Goal: Task Accomplishment & Management: Use online tool/utility

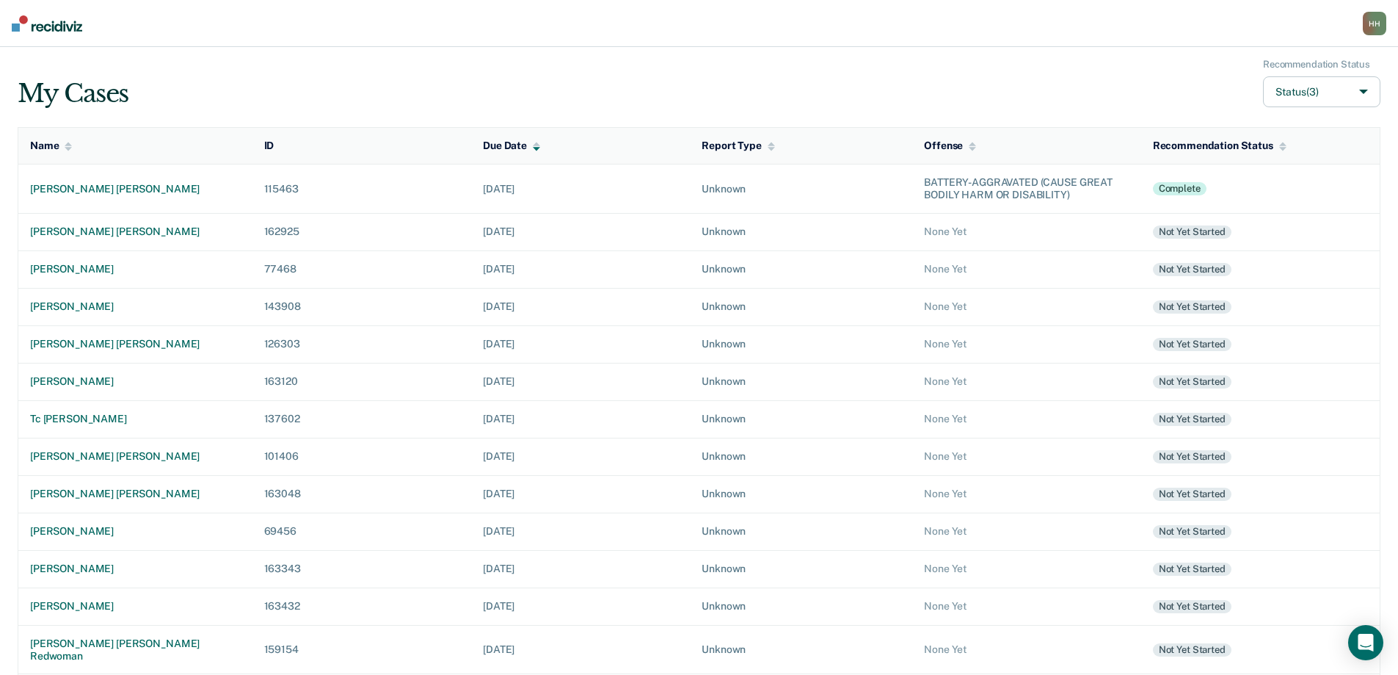
click at [481, 82] on div "My Cases Recommendation Status Status (3)" at bounding box center [699, 83] width 1363 height 49
click at [145, 188] on div "[PERSON_NAME] [PERSON_NAME]" at bounding box center [135, 189] width 211 height 12
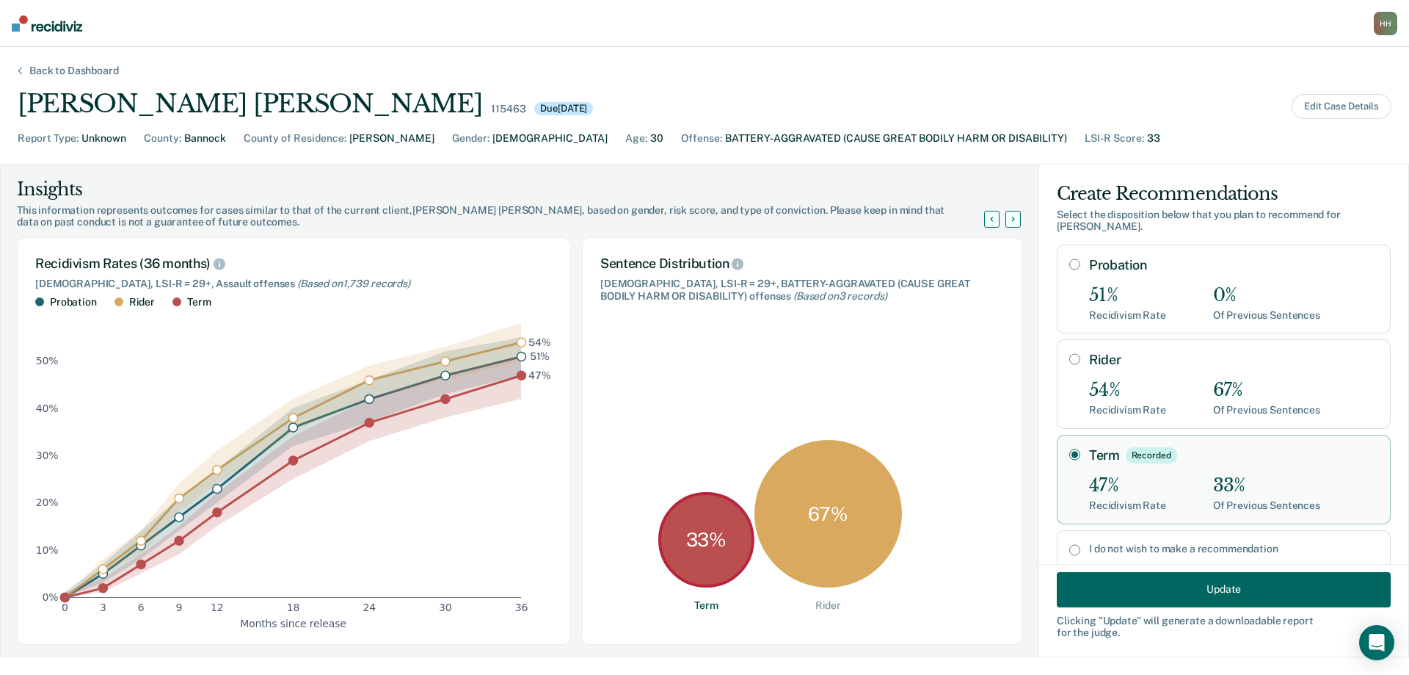
click at [1267, 589] on button "Update" at bounding box center [1224, 588] width 334 height 35
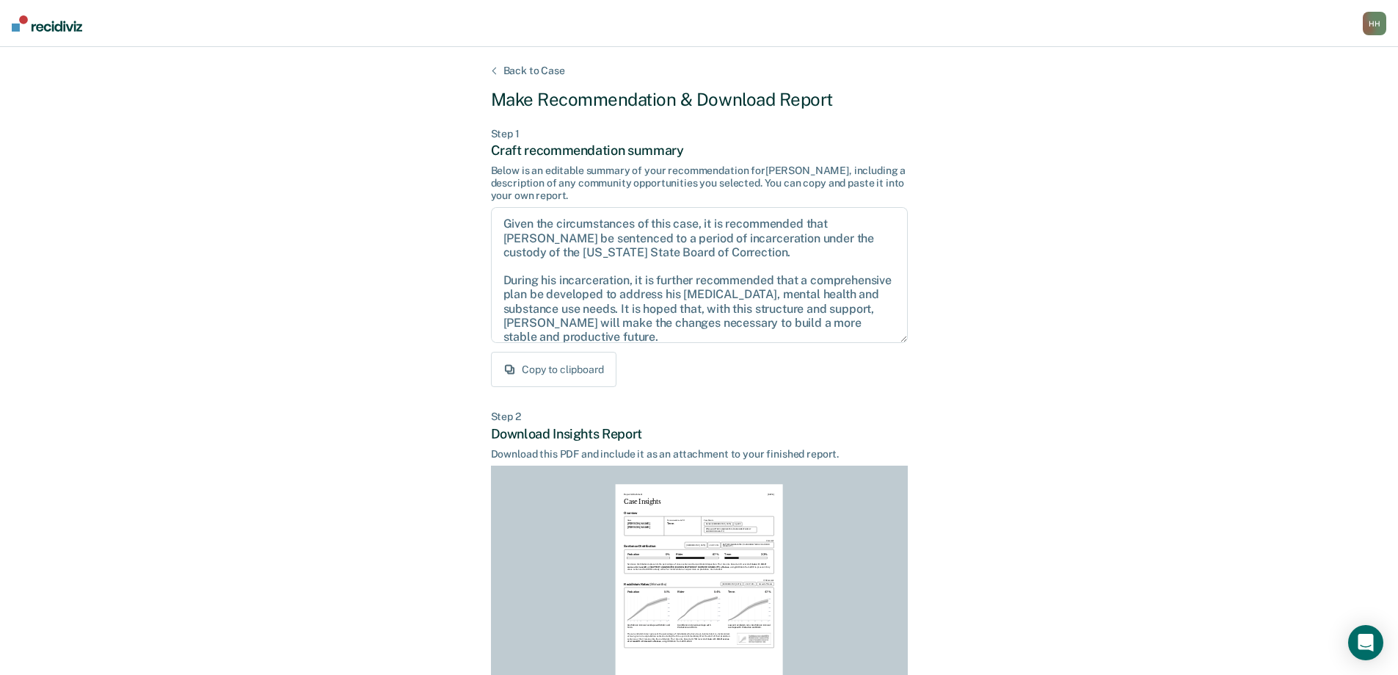
scroll to position [162, 0]
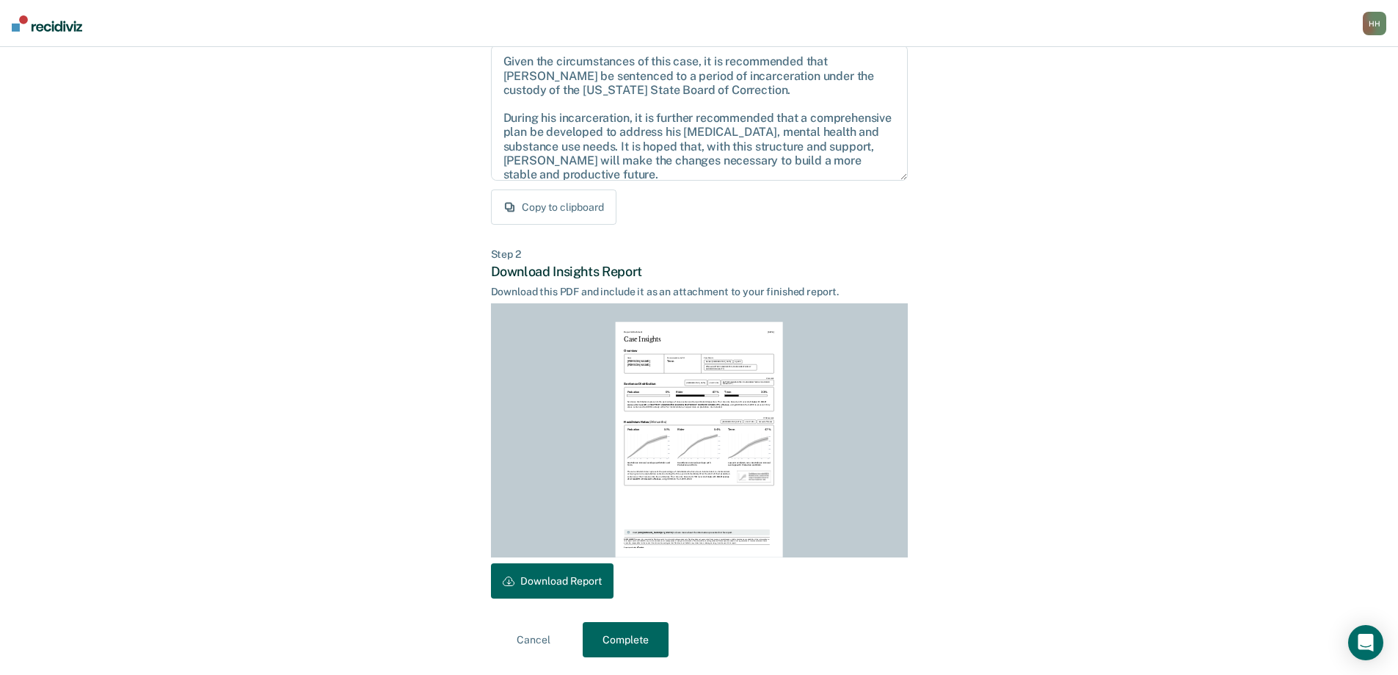
click at [569, 583] on button "Download Report" at bounding box center [552, 580] width 123 height 35
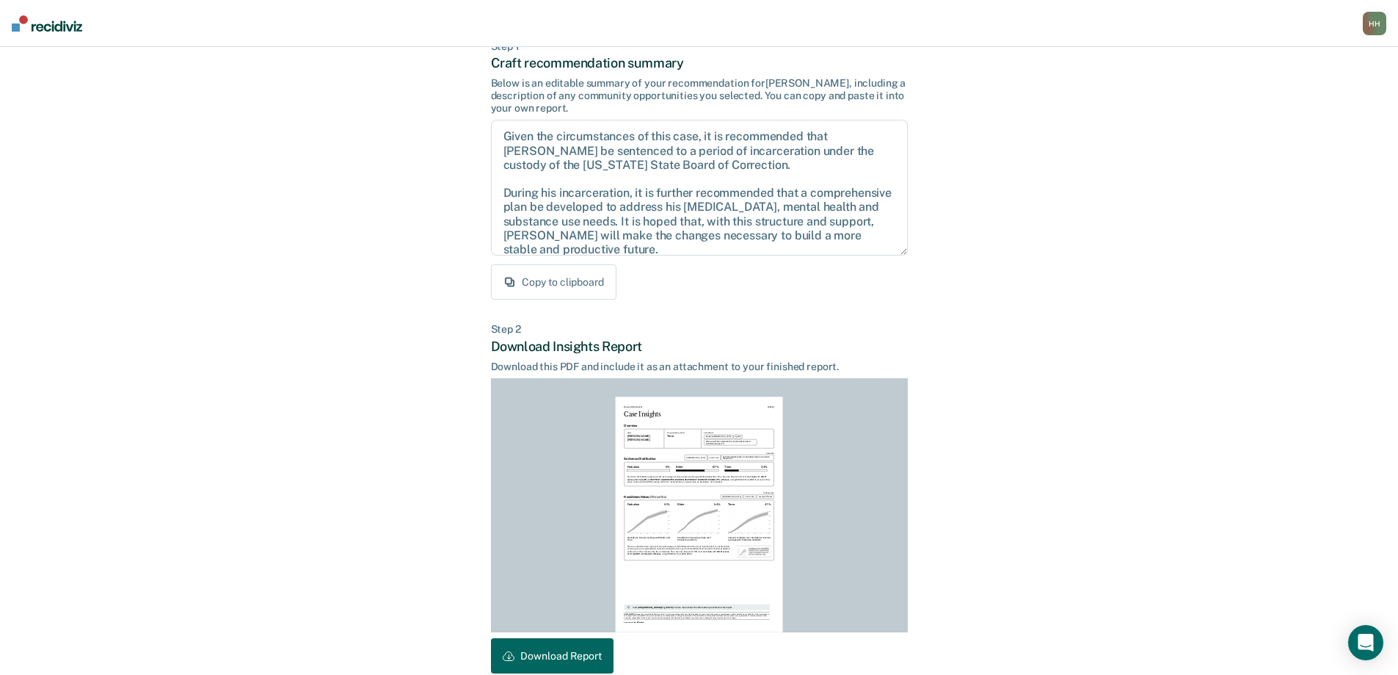
scroll to position [0, 0]
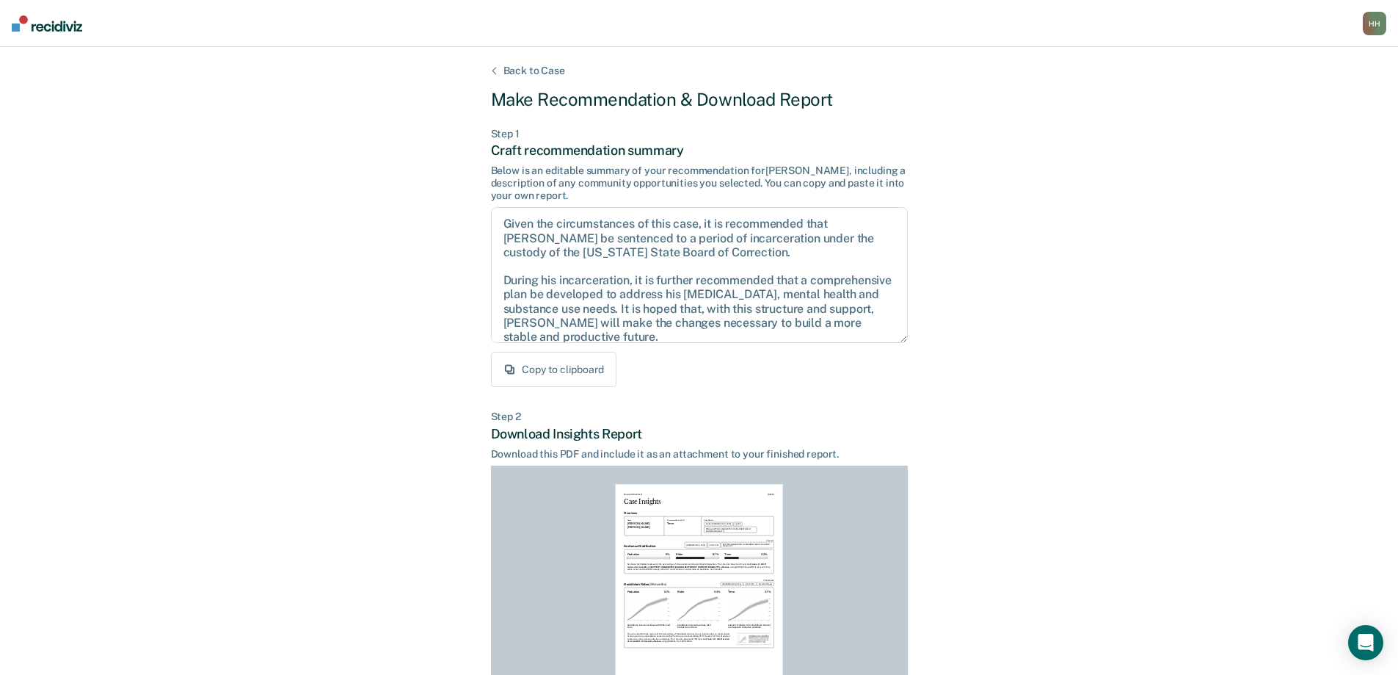
click at [554, 70] on div "Back to Case" at bounding box center [534, 71] width 97 height 12
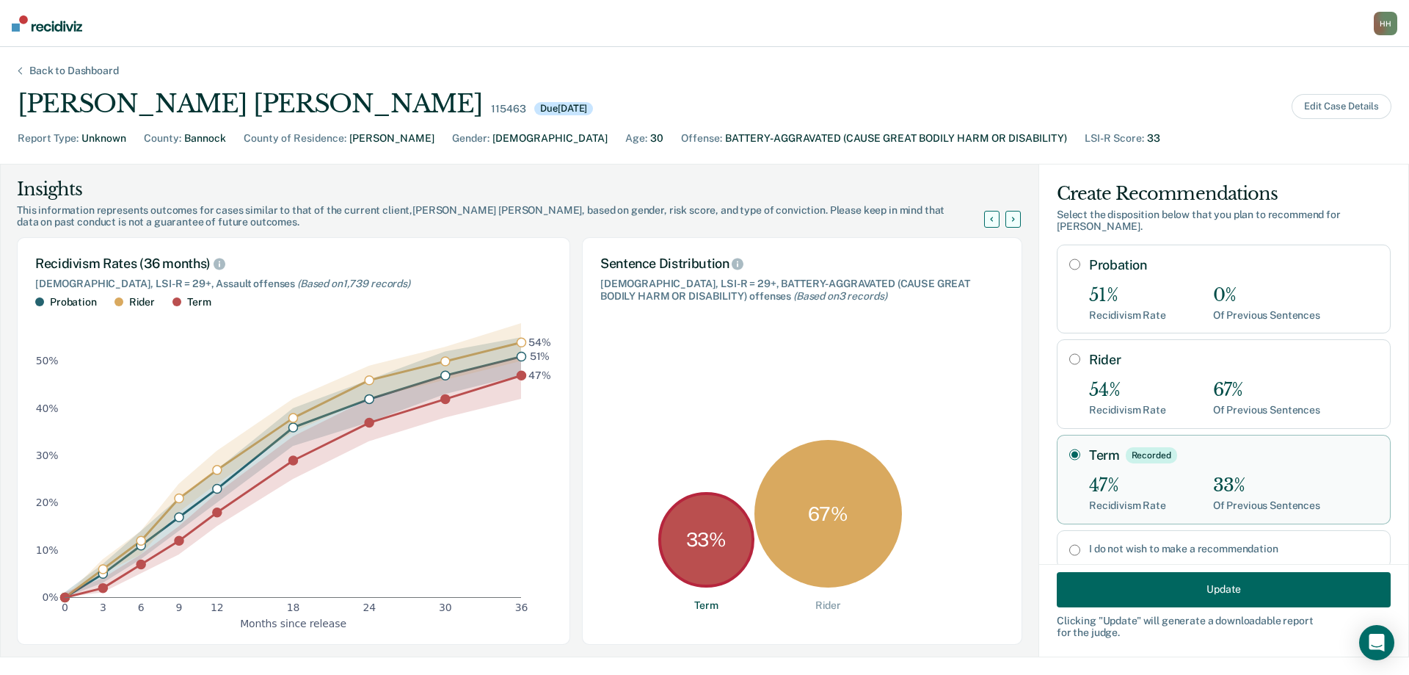
click at [88, 73] on div "Back to Dashboard" at bounding box center [74, 71] width 125 height 12
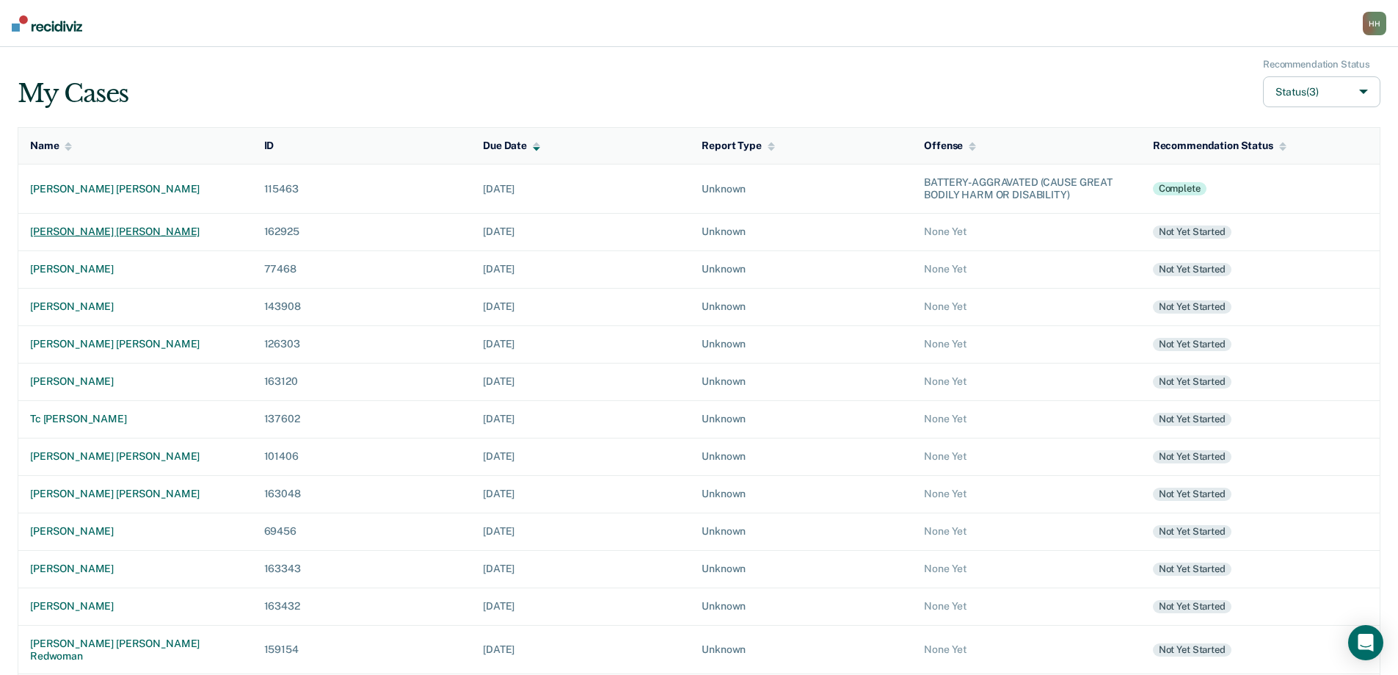
click at [95, 229] on div "[PERSON_NAME] [PERSON_NAME]" at bounding box center [135, 231] width 211 height 12
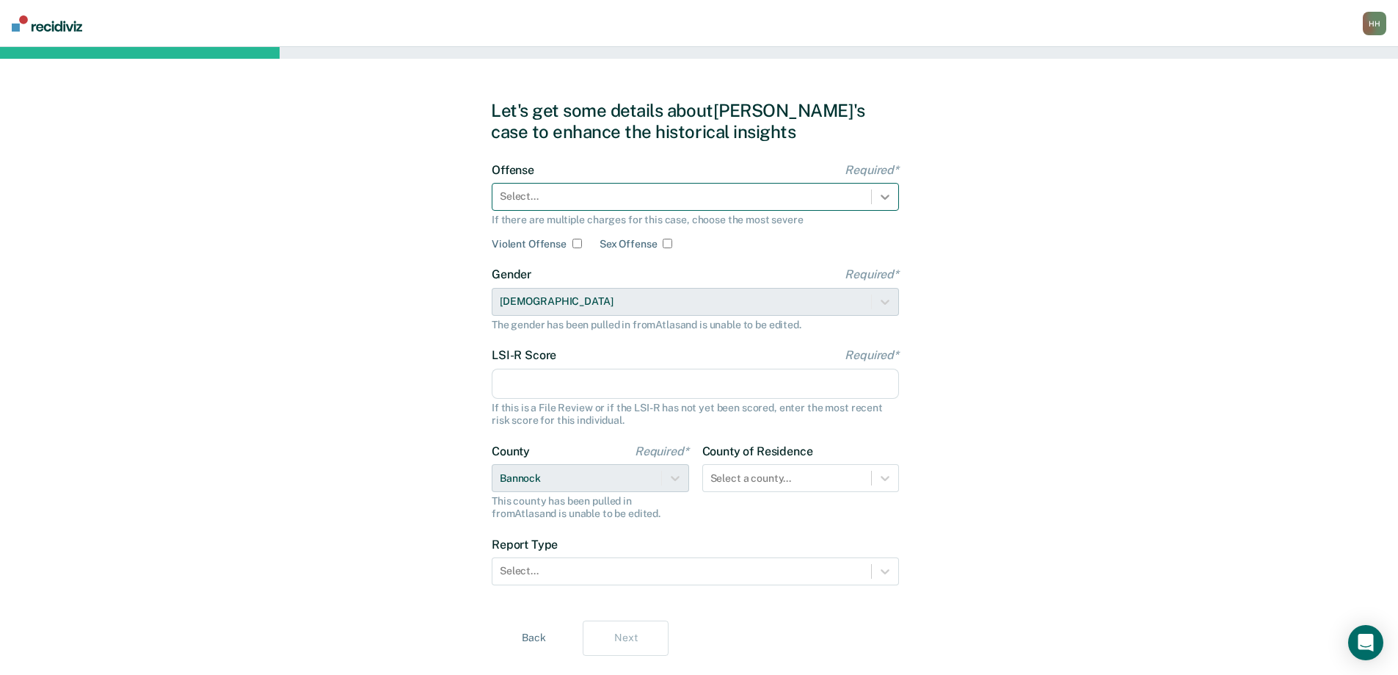
click at [882, 195] on icon at bounding box center [885, 197] width 9 height 5
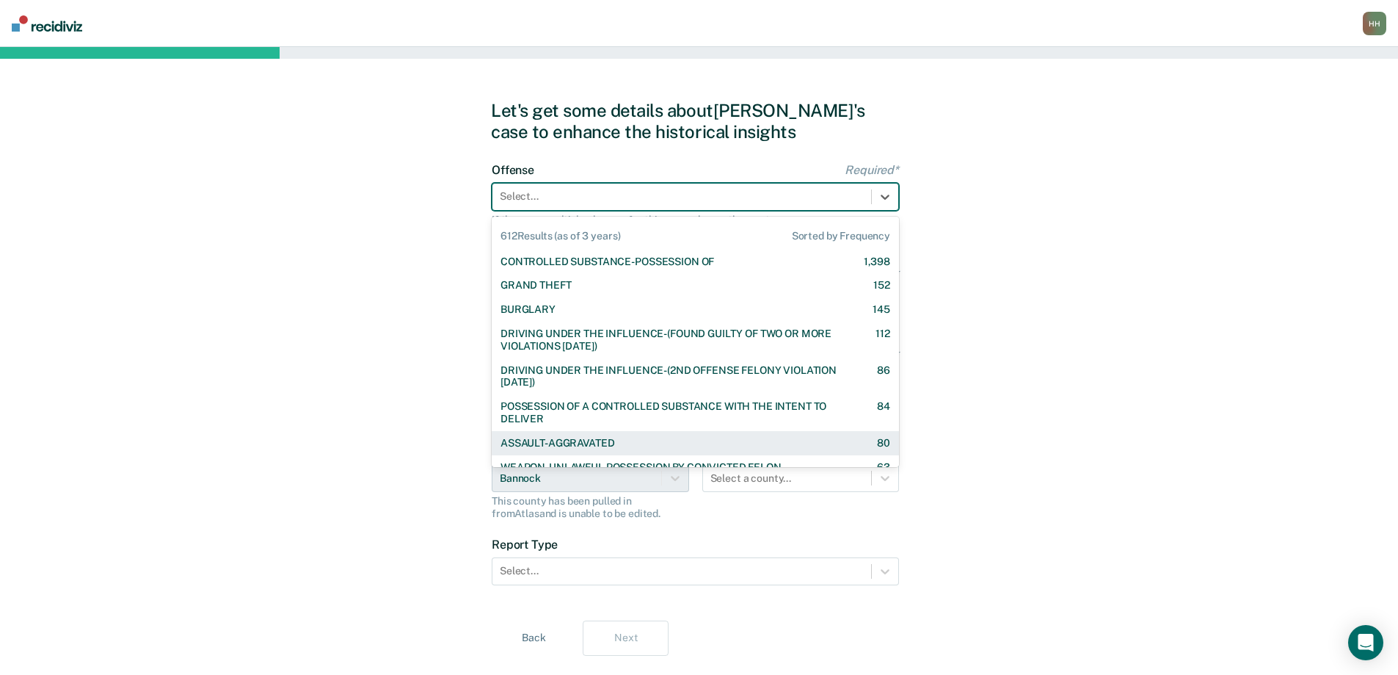
click at [534, 639] on button "Back" at bounding box center [534, 637] width 86 height 35
